Goal: Transaction & Acquisition: Download file/media

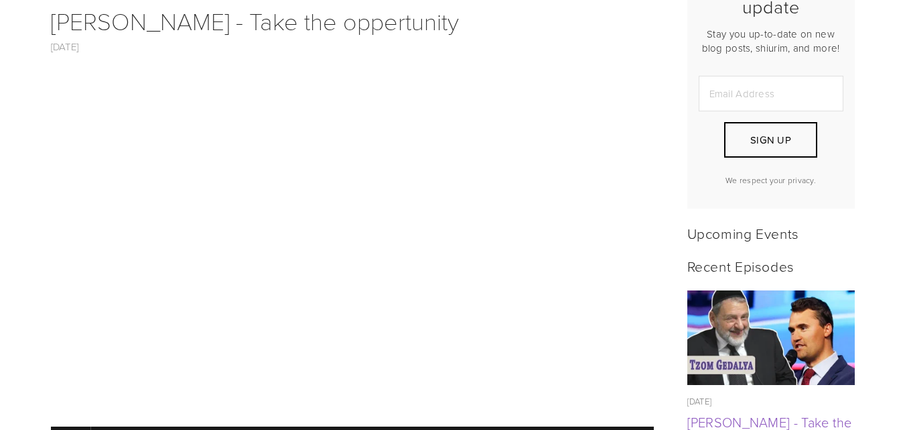
scroll to position [474, 0]
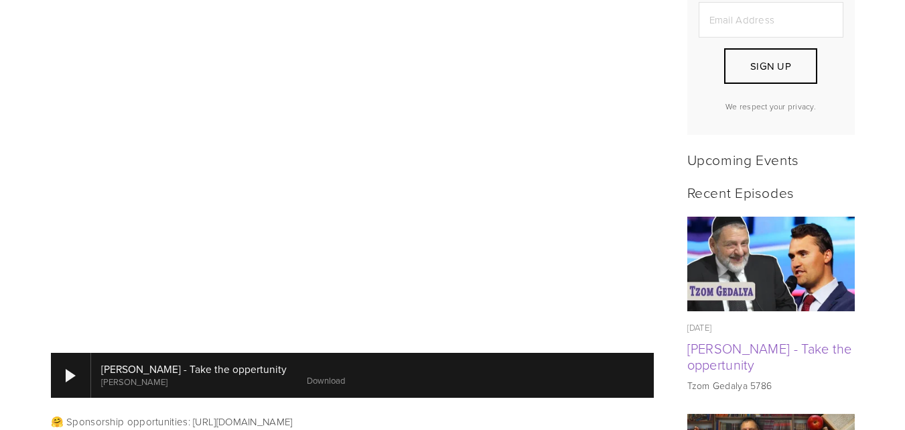
click at [742, 256] on img at bounding box center [771, 263] width 168 height 94
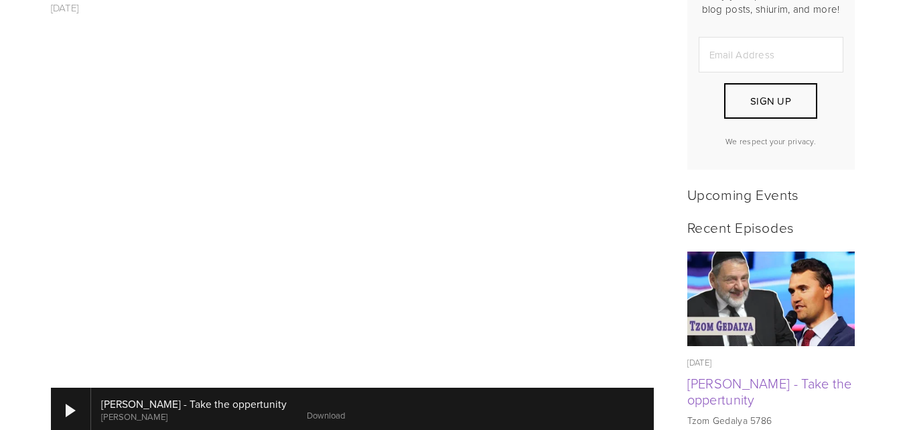
scroll to position [440, 0]
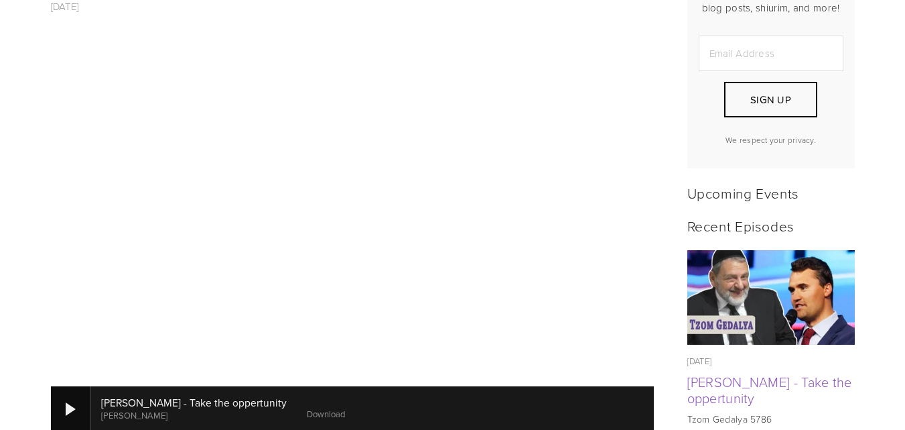
click at [71, 402] on div at bounding box center [71, 408] width 10 height 13
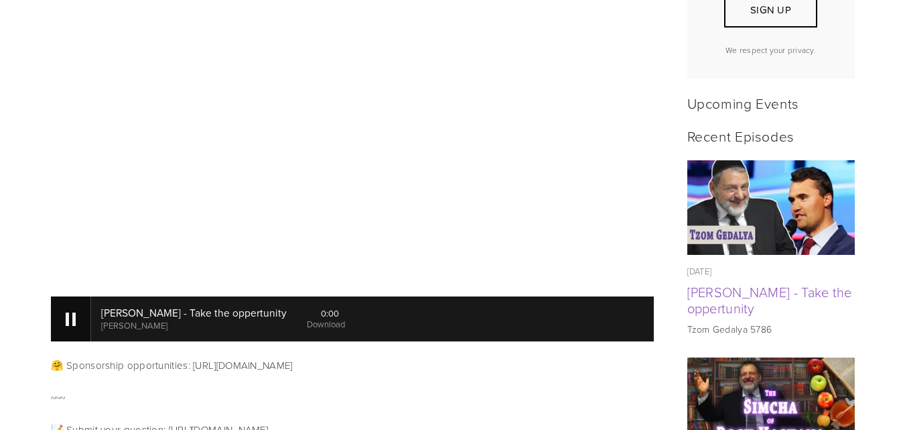
scroll to position [531, 0]
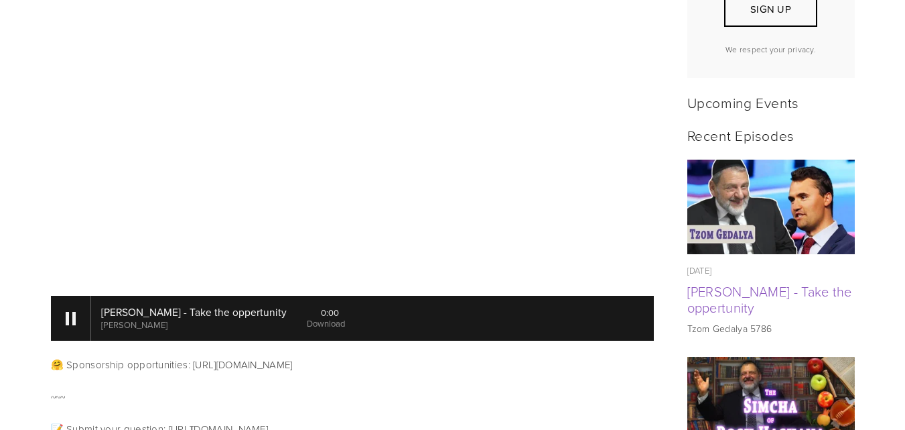
click at [310, 317] on link "Download" at bounding box center [326, 323] width 38 height 12
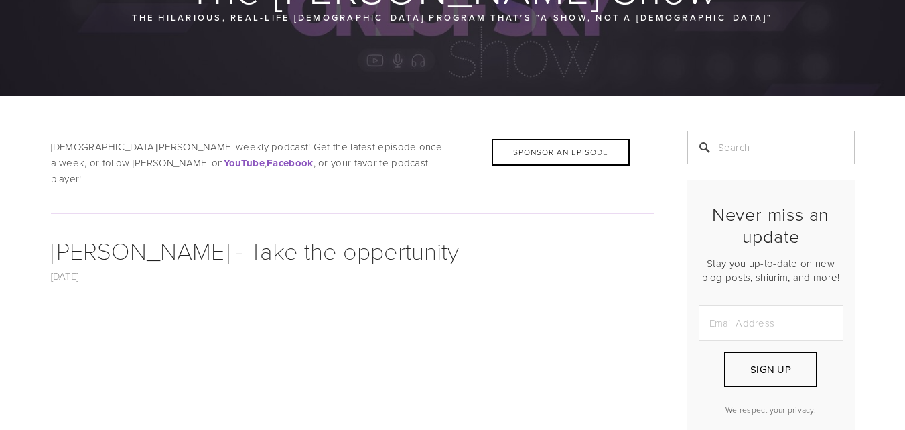
scroll to position [0, 0]
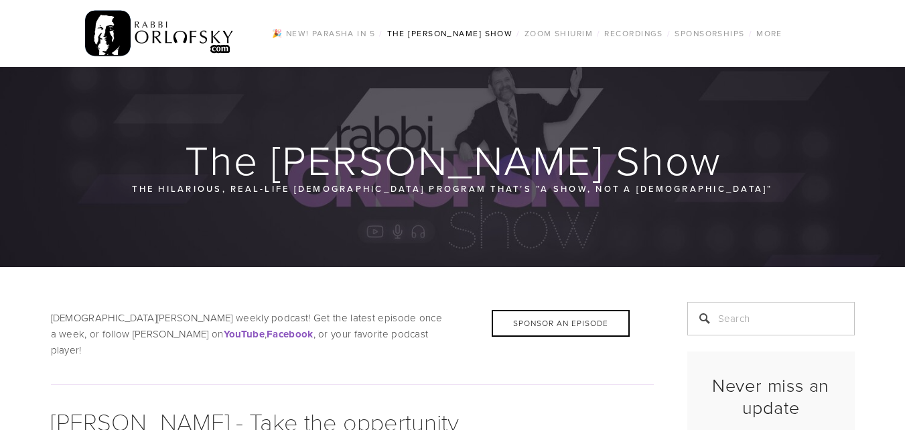
scroll to position [166, 0]
